Goal: Connect with others: Connect with others

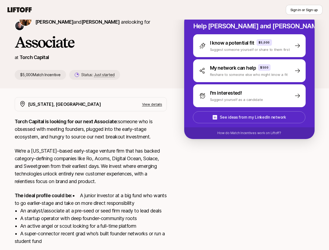
scroll to position [87, 0]
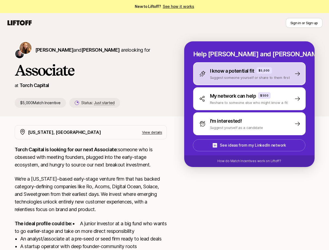
click at [214, 84] on div "I know a potential fit $5,000 Suggest someone yourself or share to them first" at bounding box center [249, 73] width 112 height 23
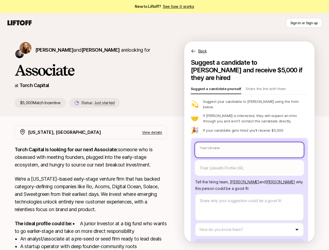
click at [219, 138] on body "New to Liftoff? See how it works Sign in or Sign up Sign in or Sign up Katie Re…" at bounding box center [164, 125] width 329 height 250
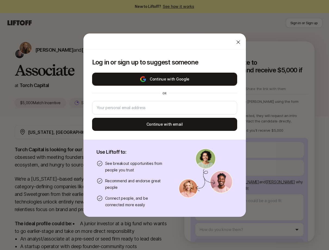
click at [218, 74] on button "Continue with Google" at bounding box center [164, 79] width 145 height 13
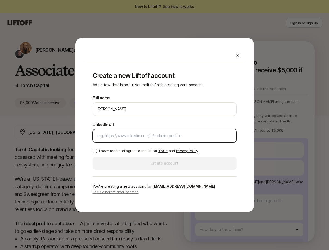
type textarea "x"
paste input "https://www.linkedin.com/in/janet-escobar/"
type input "https://www.linkedin.com/in/janet-escobar/"
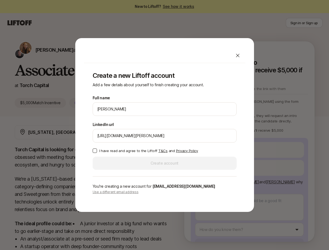
click at [93, 151] on button "I have read and agree to the Liftoff T&Cs and Privacy Policy" at bounding box center [95, 150] width 4 height 4
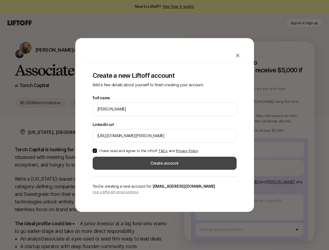
click at [126, 164] on button "Create account" at bounding box center [165, 162] width 144 height 13
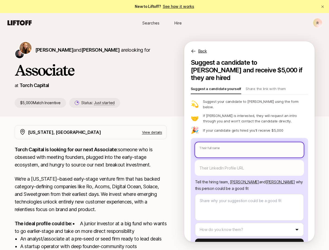
click at [217, 143] on input "text" at bounding box center [249, 149] width 109 height 15
paste input "Janet Escobar"
type textarea "x"
type input "Janet Escobar"
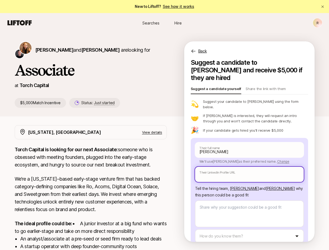
click at [224, 167] on input "text" at bounding box center [249, 174] width 109 height 15
paste input "https://www.linkedin.com/in/janet-escobar/"
type textarea "x"
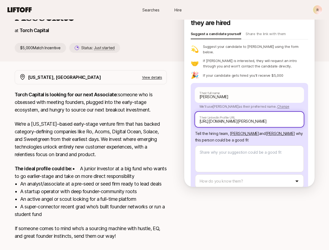
scroll to position [55, 0]
type input "https://www.linkedin.com/in/janet-escobar/"
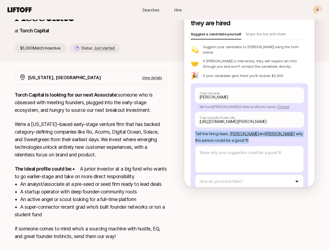
drag, startPoint x: 195, startPoint y: 121, endPoint x: 256, endPoint y: 128, distance: 61.9
click at [256, 128] on div "Janet Escobar Their full name We'll use Janet as their preferred name. Change J…" at bounding box center [249, 145] width 117 height 124
copy p "Tell the hiring team, Katie Reiner and Christopher Harper why this person could…"
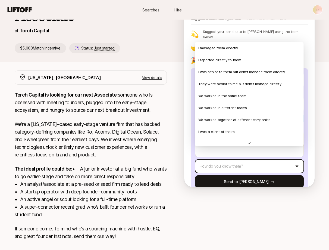
click at [222, 153] on html "New to Liftoff? See how it works R Searches Hire Searches Hire R Katie Reiner a…" at bounding box center [164, 70] width 329 height 250
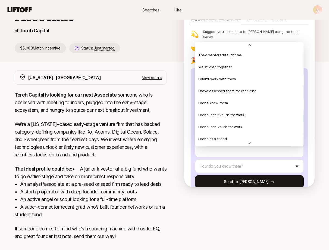
scroll to position [117, 0]
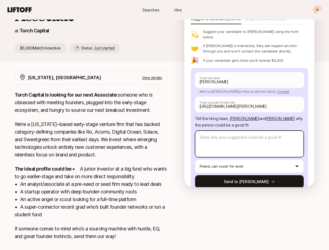
click at [224, 130] on textarea at bounding box center [249, 143] width 109 height 27
type textarea "x"
type textarea "S"
type textarea "x"
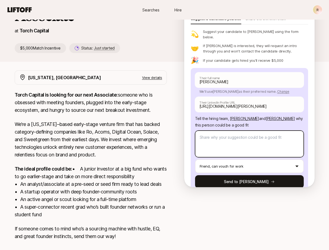
type textarea "S"
type textarea "x"
type textarea "Sm"
type textarea "x"
type textarea "Sma"
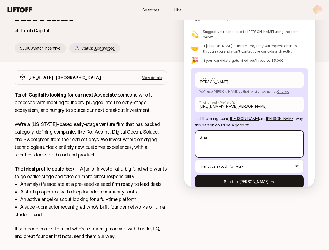
type textarea "x"
type textarea "Smar"
type textarea "x"
type textarea "Smart"
type textarea "x"
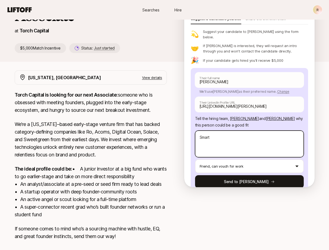
type textarea "Smart,"
type textarea "x"
type textarea "Smart,"
type textarea "x"
type textarea "Smart, h"
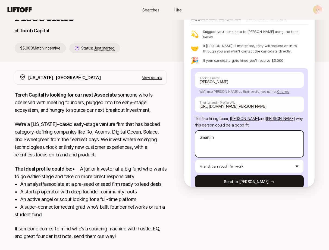
type textarea "x"
type textarea "Smart, ha"
type textarea "x"
type textarea "Smart, har"
type textarea "x"
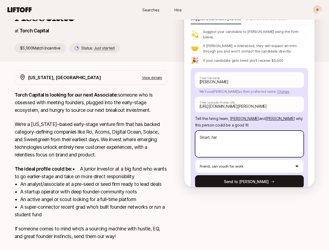
type textarea "Smart, hard"
type textarea "x"
type textarea "Smart, hard"
type textarea "x"
type textarea "Smart, hard"
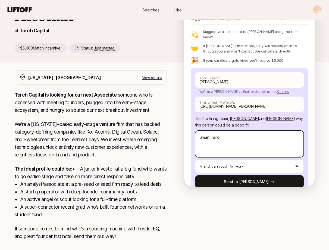
type textarea "x"
type textarea "Smart, hard-"
type textarea "x"
type textarea "Smart, hard-w"
type textarea "x"
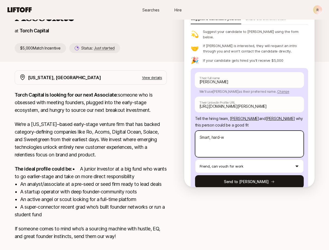
type textarea "Smart, hard-wo"
type textarea "x"
type textarea "Smart, hard-wor"
type textarea "x"
type textarea "Smart, hard-work"
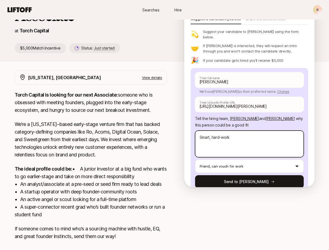
type textarea "x"
type textarea "Smart, hard-worki"
type textarea "x"
type textarea "Smart, hard-workin"
type textarea "x"
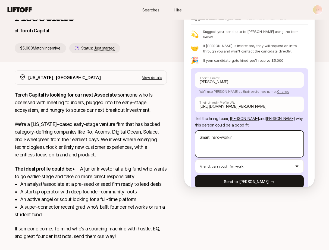
type textarea "Smart, hard-working"
type textarea "x"
type textarea "Smart, hard-working."
type textarea "x"
type textarea "Smart, hard-working."
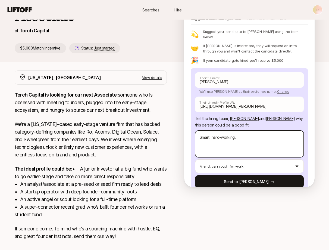
type textarea "x"
type textarea "Smart, hard-working."
type textarea "x"
type textarea "Smart, hard-working. V"
type textarea "x"
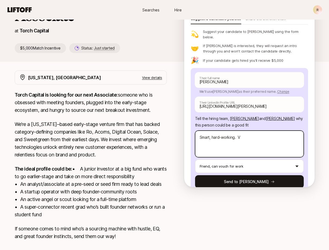
type textarea "Smart, hard-working. Ve"
type textarea "x"
type textarea "Smart, hard-working. Ver"
type textarea "x"
type textarea "Smart, hard-working. Very"
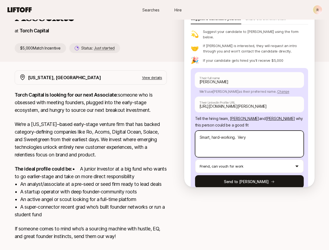
type textarea "x"
type textarea "Smart, hard-working. Very"
type textarea "x"
type textarea "Smart, hard-working. Very p"
type textarea "x"
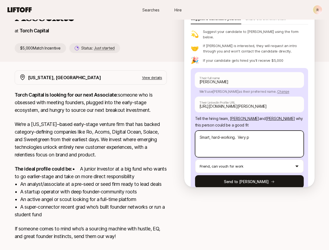
type textarea "Smart, hard-working. Very pa"
type textarea "x"
type textarea "Smart, hard-working. Very pas"
type textarea "x"
type textarea "Smart, hard-working. Very pass"
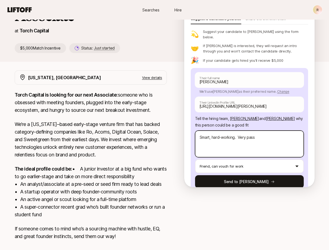
type textarea "x"
type textarea "Smart, hard-working. Very passi"
type textarea "x"
type textarea "Smart, hard-working. Very passio"
type textarea "x"
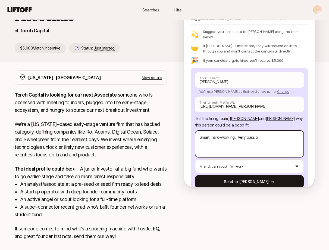
type textarea "Smart, hard-working. Very passion"
type textarea "x"
type textarea "Smart, hard-working. Very passiona"
type textarea "x"
type textarea "Smart, hard-working. Very passionat"
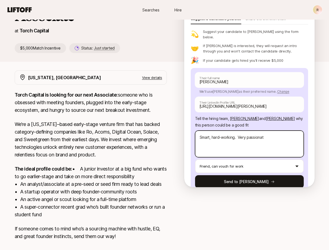
type textarea "x"
type textarea "Smart, hard-working. Very passionate"
type textarea "x"
type textarea "Smart, hard-working. Very passionate"
type textarea "x"
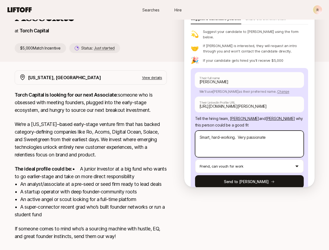
type textarea "Smart, hard-working. Very passionate a"
type textarea "x"
type textarea "Smart, hard-working. Very passionate ab"
type textarea "x"
type textarea "Smart, hard-working. Very passionate abo"
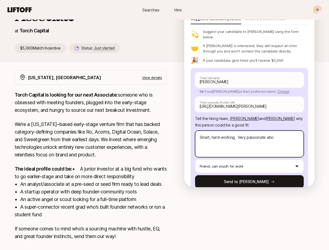
type textarea "x"
type textarea "Smart, hard-working. Very passionate abou"
type textarea "x"
type textarea "Smart, hard-working. Very passionate about"
type textarea "x"
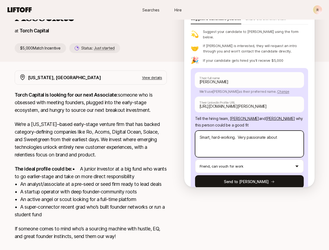
type textarea "Smart, hard-working. Very passionate about"
type textarea "x"
type textarea "Smart, hard-working. Very passionate about v"
type textarea "x"
type textarea "Smart, hard-working. Very passionate about ve"
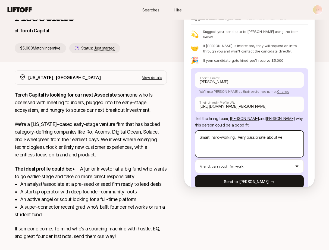
type textarea "x"
type textarea "Smart, hard-working. Very passionate about ven"
type textarea "x"
type textarea "Smart, hard-working. Very passionate about vent"
type textarea "x"
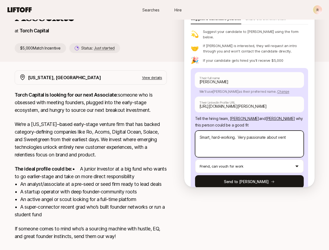
type textarea "Smart, hard-working. Very passionate about ventu"
type textarea "x"
type textarea "Smart, hard-working. Very passionate about ventur"
type textarea "x"
type textarea "Smart, hard-working. Very passionate about venture"
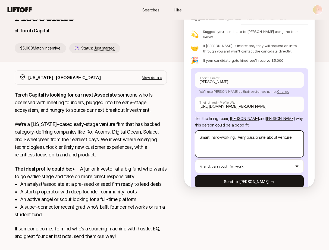
type textarea "x"
type textarea "Smart, hard-working. Very passionate about venture."
type textarea "x"
type textarea "Smart, hard-working. Very passionate about venture."
type textarea "x"
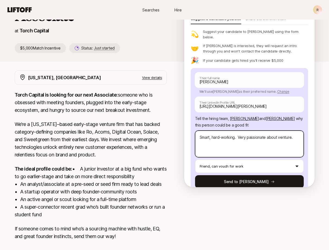
type textarea "Smart, hard-working. Very passionate about venture. W"
type textarea "x"
type textarea "Smart, hard-working. Very passionate about venture. Wo"
type textarea "x"
type textarea "Smart, hard-working. Very passionate about venture. Wou"
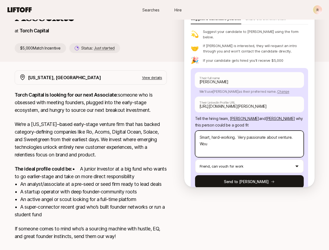
type textarea "x"
type textarea "Smart, hard-working. Very passionate about venture. Would"
type textarea "x"
type textarea "Smart, hard-working. Very passionate about venture. Would"
type textarea "x"
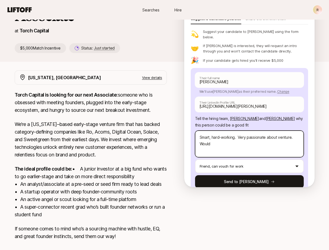
type textarea "Smart, hard-working. Very passionate about venture. Would b"
type textarea "x"
type textarea "Smart, hard-working. Very passionate about venture. Would be"
type textarea "x"
type textarea "Smart, hard-working. Very passionate about venture. Would be"
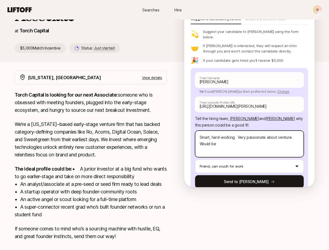
type textarea "x"
type textarea "Smart, hard-working. Very passionate about venture. Would be a"
type textarea "x"
type textarea "Smart, hard-working. Very passionate about venture. Would be a"
type textarea "x"
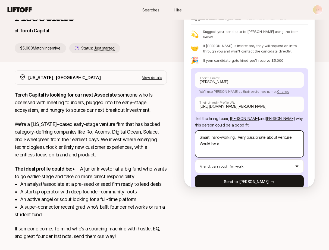
type textarea "Smart, hard-working. Very passionate about venture. Would be a g"
type textarea "x"
type textarea "Smart, hard-working. Very passionate about venture. Would be a gr"
type textarea "x"
type textarea "Smart, hard-working. Very passionate about venture. Would be a gre"
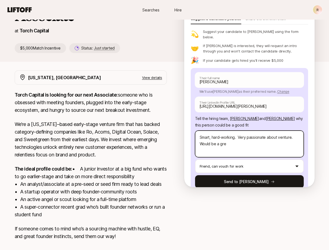
type textarea "x"
type textarea "Smart, hard-working. Very passionate about venture. Would be a grea"
type textarea "x"
type textarea "Smart, hard-working. Very passionate about venture. Would be a great"
type textarea "x"
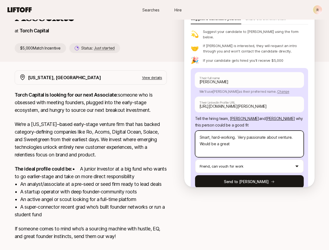
type textarea "Smart, hard-working. Very passionate about venture. Would be a great"
type textarea "x"
type textarea "Smart, hard-working. Very passionate about venture. Would be a great f"
type textarea "x"
type textarea "Smart, hard-working. Very passionate about venture. Would be a great fi"
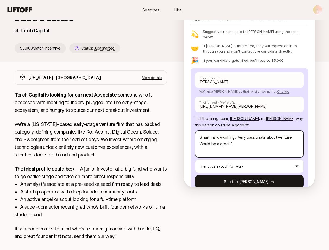
type textarea "x"
type textarea "Smart, hard-working. Very passionate about venture. Would be a great fit"
type textarea "x"
type textarea "Smart, hard-working. Very passionate about venture. Would be a great fit"
type textarea "x"
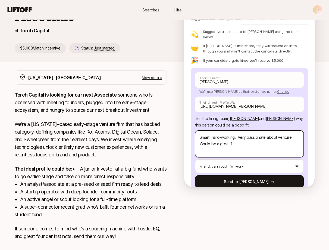
type textarea "Smart, hard-working. Very passionate about venture. Would be a great fit"
click at [217, 134] on textarea "Smart, hard-working. Very passionate about venture. Would be a great fit" at bounding box center [249, 143] width 109 height 27
type textarea "x"
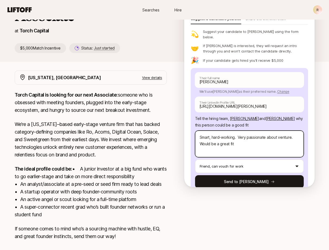
type textarea "Smart, hard-working. Very passionate about venture. s"
type textarea "x"
type textarea "Smart, hard-working. Very passionate about venture. sh"
type textarea "x"
type textarea "Smart, hard-working. Very passionate about venture. she"
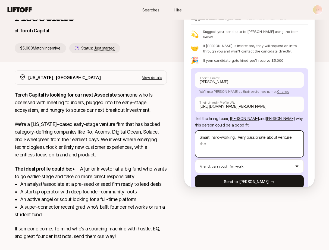
type textarea "x"
type textarea "Smart, hard-working. Very passionate about venture. she"
type textarea "x"
type textarea "Smart, hard-working. Very passionate about venture. she"
type textarea "x"
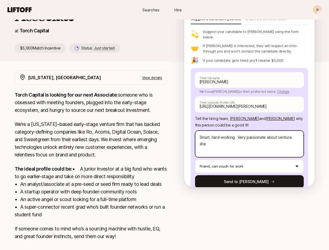
type textarea "Smart, hard-working. Very passionate about venture. sh"
type textarea "x"
type textarea "Smart, hard-working. Very passionate about venture. s"
type textarea "x"
type textarea "Smart, hard-working. Very passionate about venture."
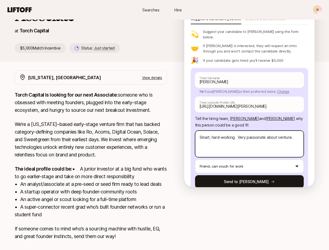
type textarea "x"
type textarea "Smart, hard-working. Very passionate about venture. S"
type textarea "x"
type textarea "Smart, hard-working. Very passionate about venture. St"
type textarea "x"
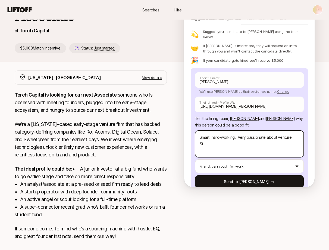
type textarea "Smart, hard-working. Very passionate about venture. Str"
type textarea "x"
type textarea "Smart, hard-working. Very passionate about venture. Stro"
type textarea "x"
type textarea "Smart, hard-working. Very passionate about venture. Stron"
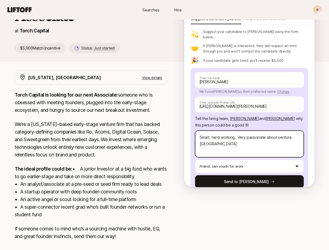
type textarea "x"
type textarea "Smart, hard-working. Very passionate about venture. Strong"
type textarea "x"
type textarea "Smart, hard-working. Very passionate about venture. Strong"
type textarea "x"
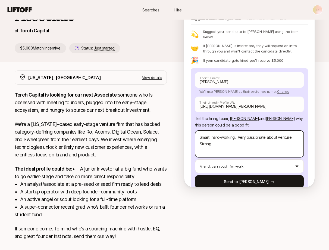
type textarea "Smart, hard-working. Very passionate about venture. Strong n"
type textarea "x"
type textarea "Smart, hard-working. Very passionate about venture. Strong ne"
type textarea "x"
type textarea "Smart, hard-working. Very passionate about venture. Strong net"
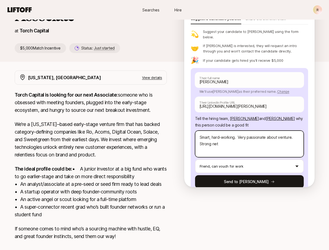
type textarea "x"
type textarea "Smart, hard-working. Very passionate about venture. Strong netw"
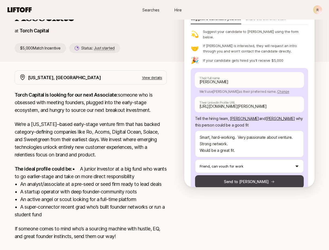
click at [227, 175] on button "Send to Katie" at bounding box center [249, 181] width 109 height 13
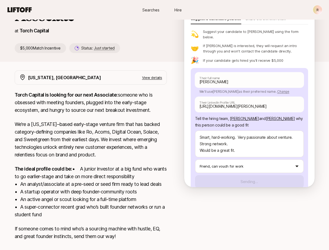
scroll to position [0, 0]
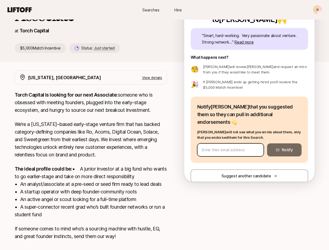
paste input "janet.escobar8694@gmail.com"
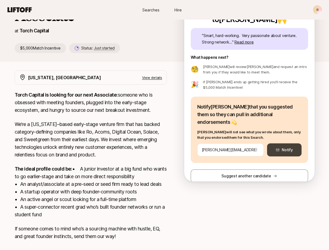
click at [284, 143] on button "Notify" at bounding box center [284, 149] width 34 height 13
